Goal: Information Seeking & Learning: Learn about a topic

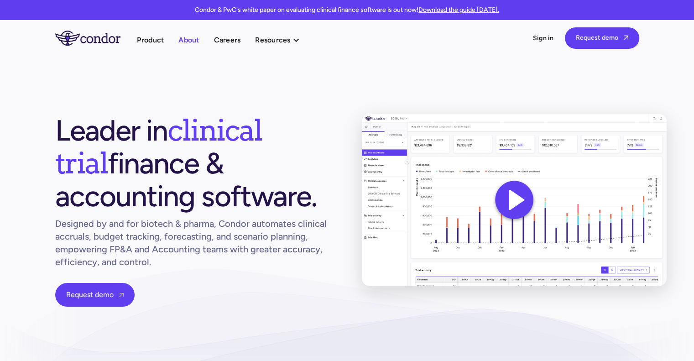
click at [184, 38] on link "About" at bounding box center [188, 40] width 21 height 12
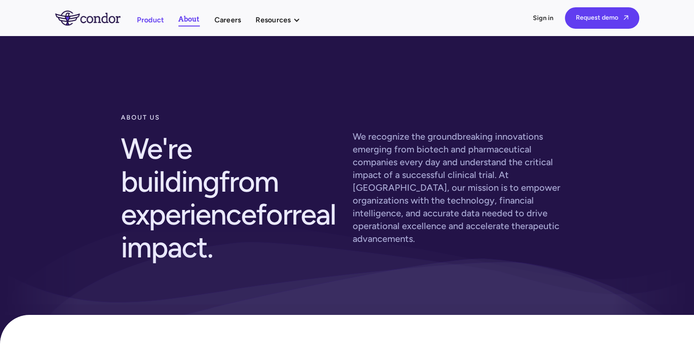
click at [156, 20] on link "Product" at bounding box center [150, 20] width 27 height 12
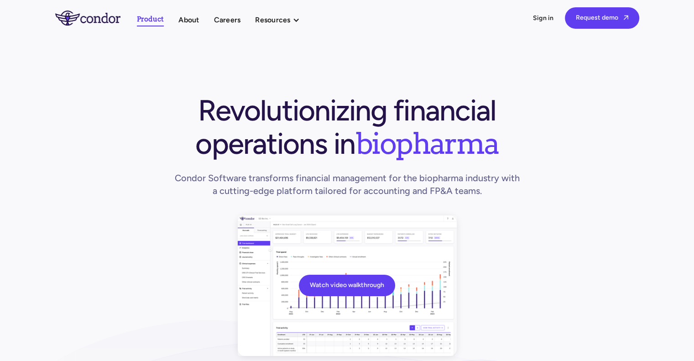
click at [176, 79] on section "Watch video walkthrough Revolutionizing financial operations in biopharma Condo…" at bounding box center [347, 244] width 694 height 417
click at [99, 17] on img "home" at bounding box center [87, 17] width 65 height 15
